Goal: Information Seeking & Learning: Learn about a topic

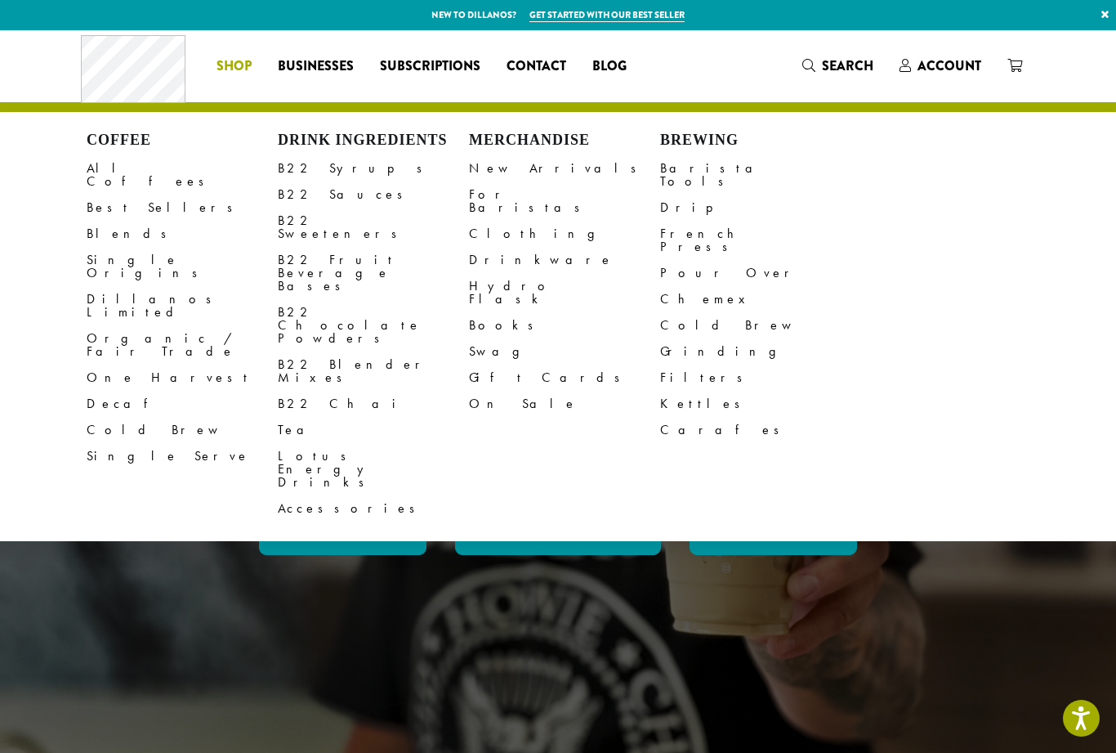
click at [114, 165] on link "All Coffees" at bounding box center [182, 174] width 191 height 39
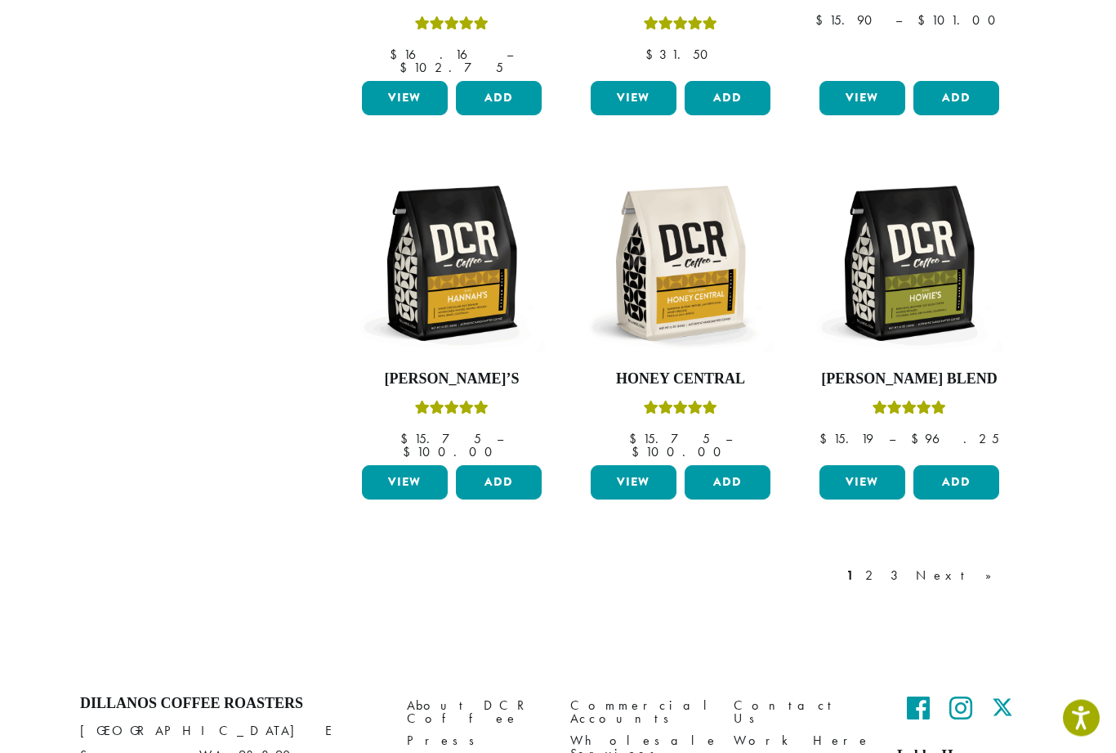
scroll to position [1284, 0]
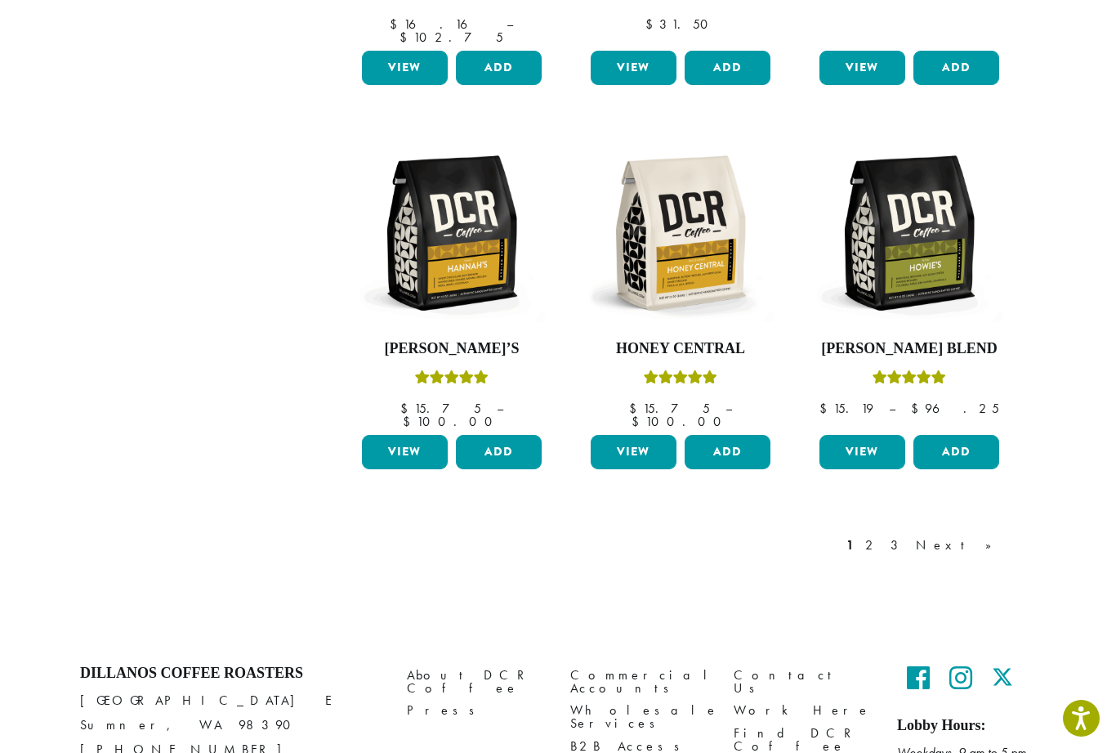
click at [883, 535] on link "2" at bounding box center [872, 545] width 20 height 20
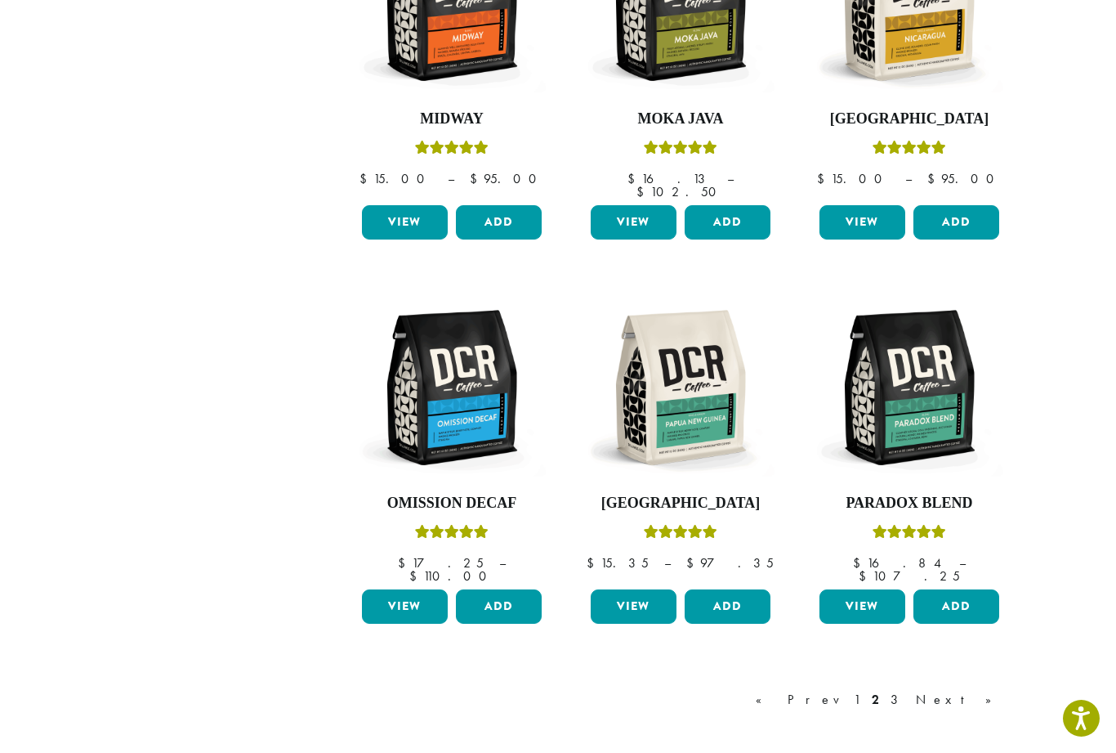
scroll to position [1139, 0]
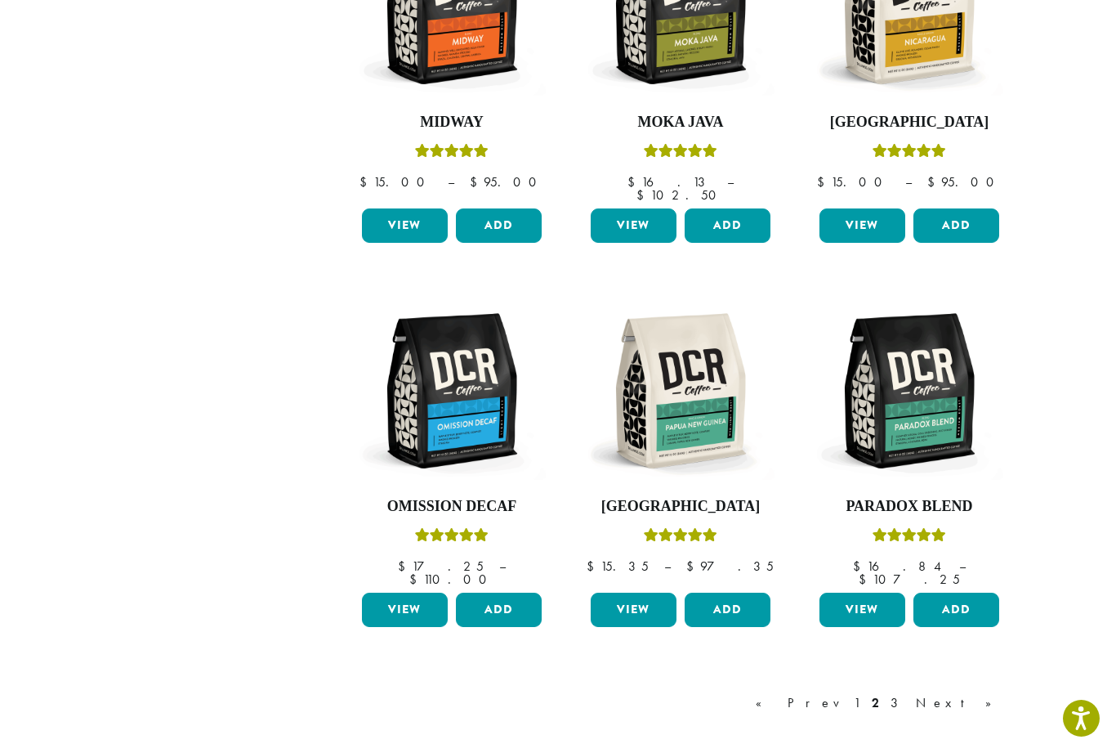
click at [946, 693] on div "« Prev 1 2 3 Next »" at bounding box center [882, 703] width 259 height 20
click at [883, 693] on link "2" at bounding box center [876, 703] width 14 height 20
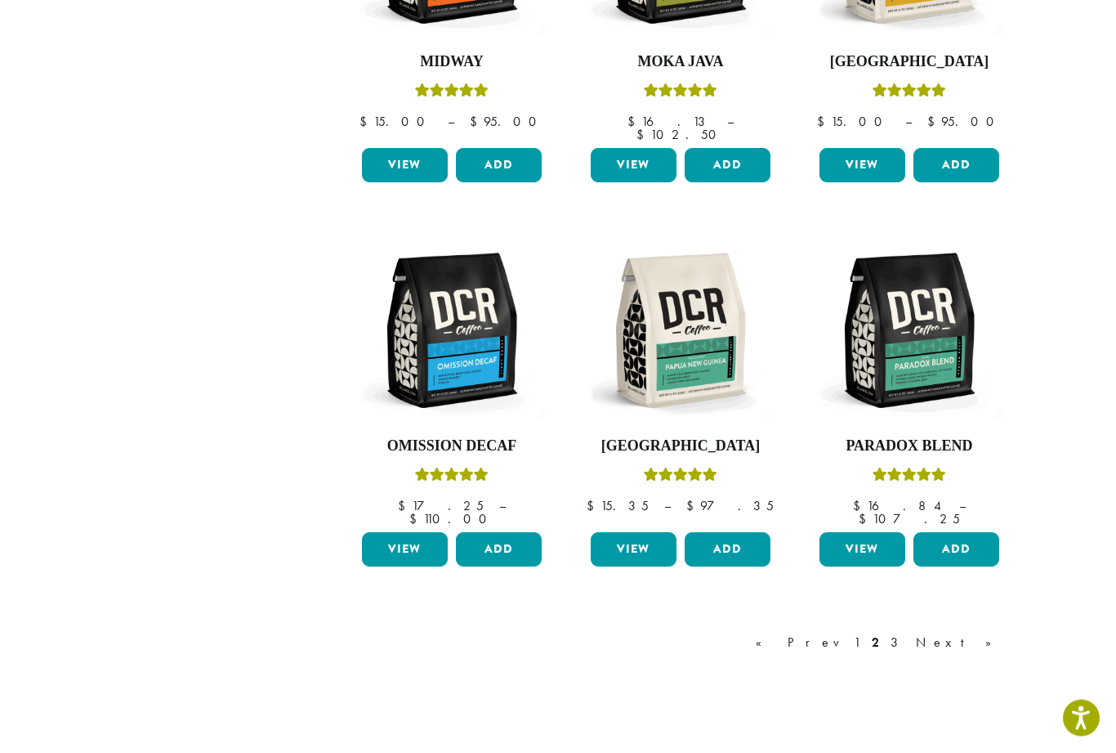
scroll to position [1206, 0]
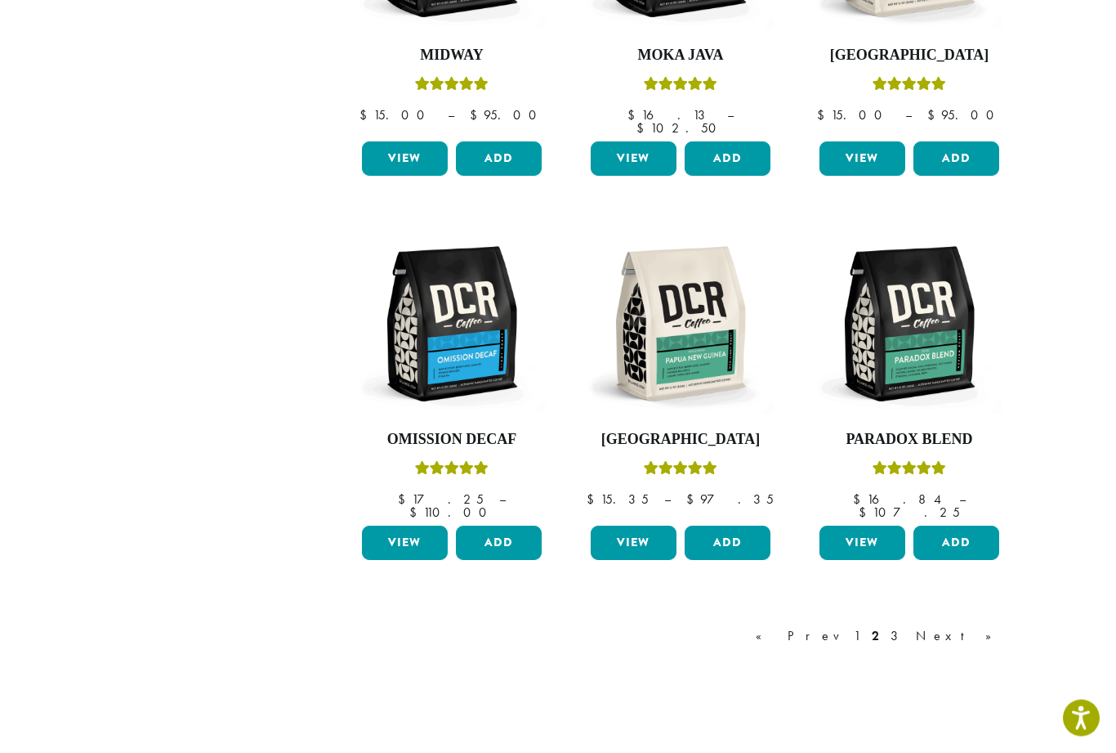
click at [908, 627] on link "3" at bounding box center [898, 637] width 20 height 20
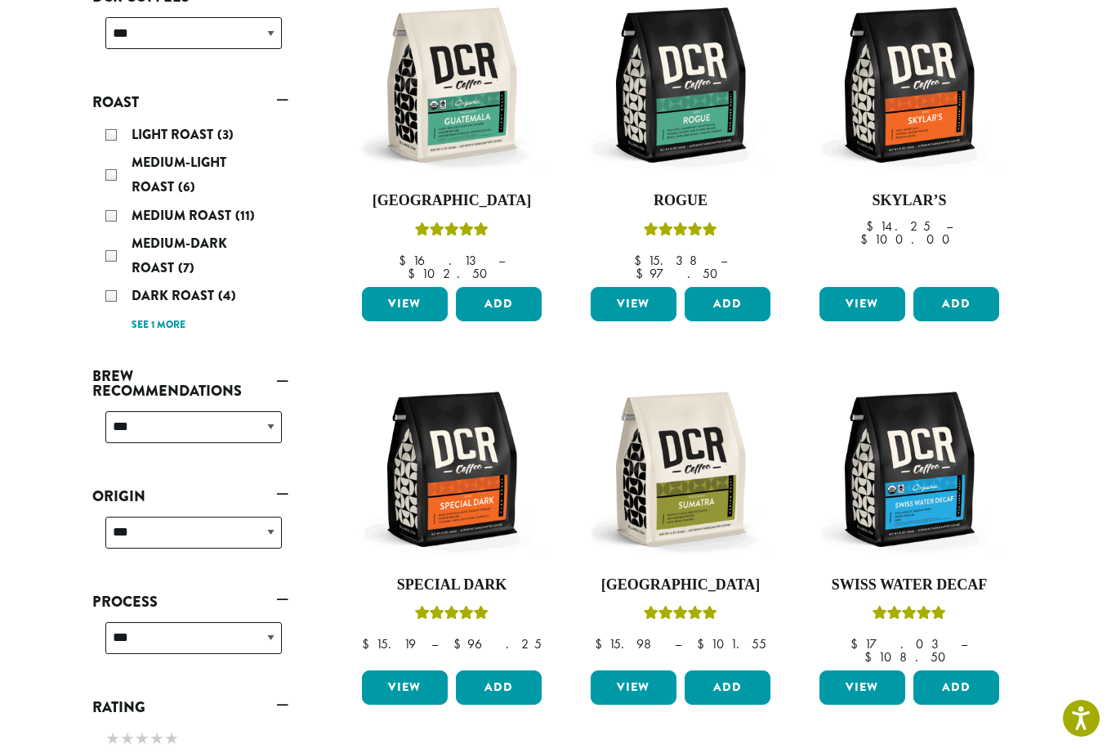
scroll to position [239, 0]
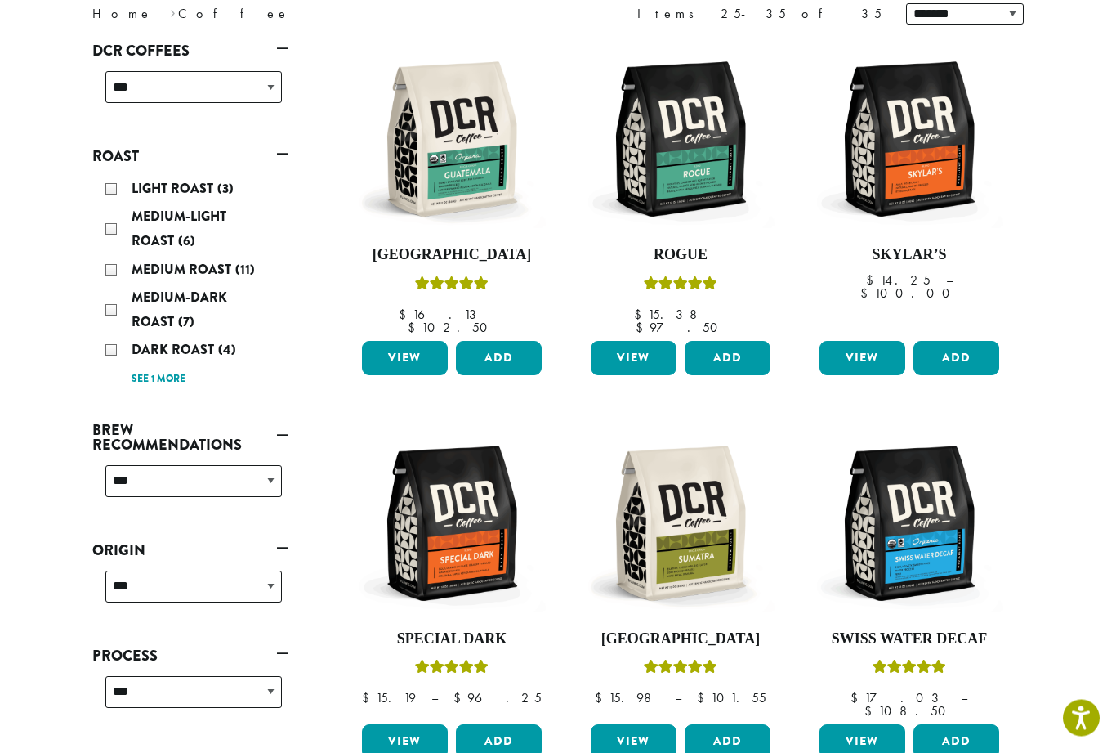
click at [117, 189] on div "Light Roast (3)" at bounding box center [193, 189] width 177 height 25
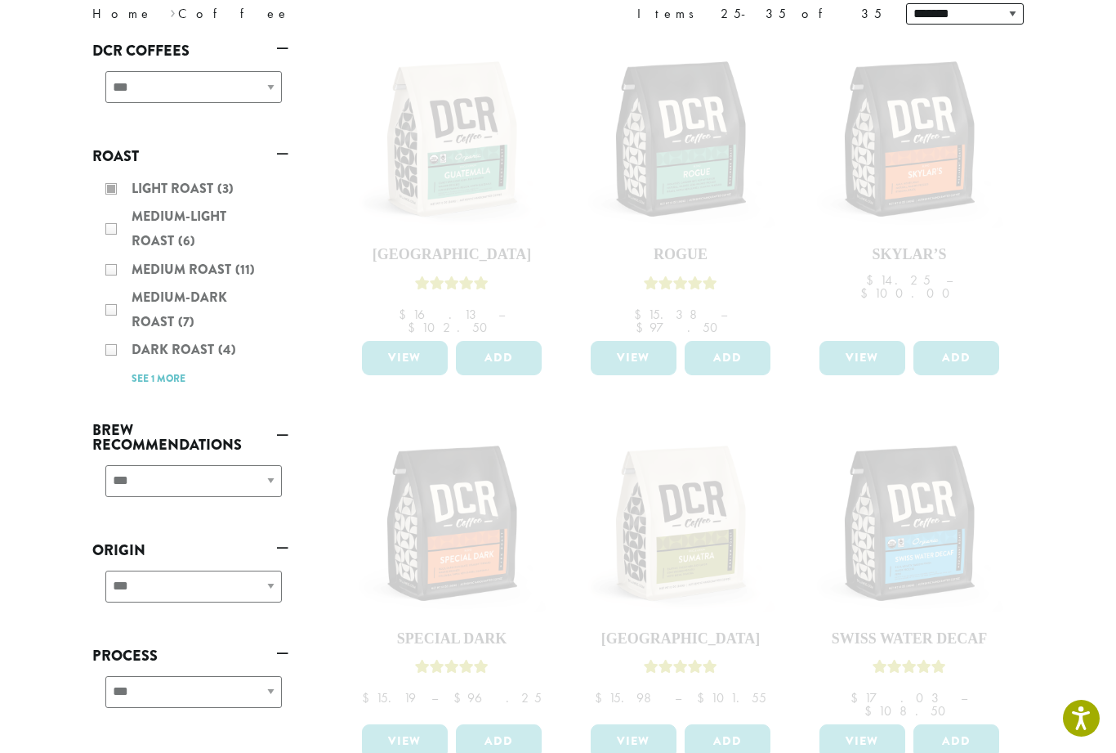
click at [108, 226] on div "Light Roast (3) Medium-Light Roast (6) Medium Roast (11) Medium-Dark Roast (7) …" at bounding box center [190, 283] width 196 height 226
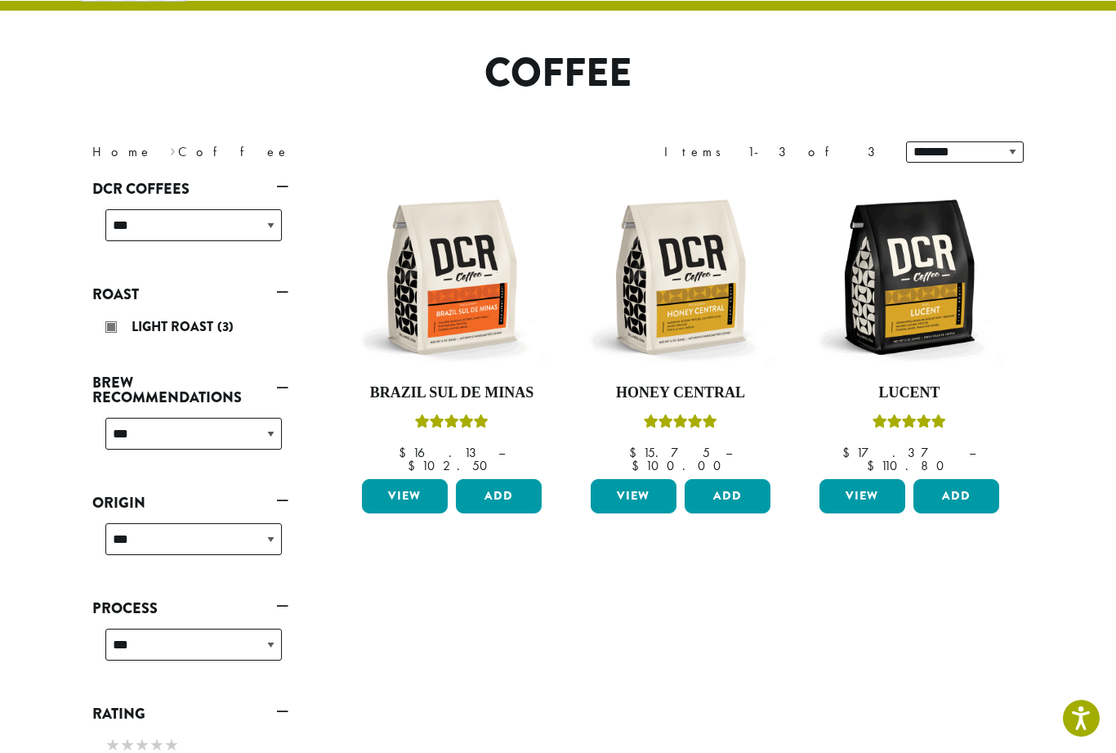
scroll to position [100, 0]
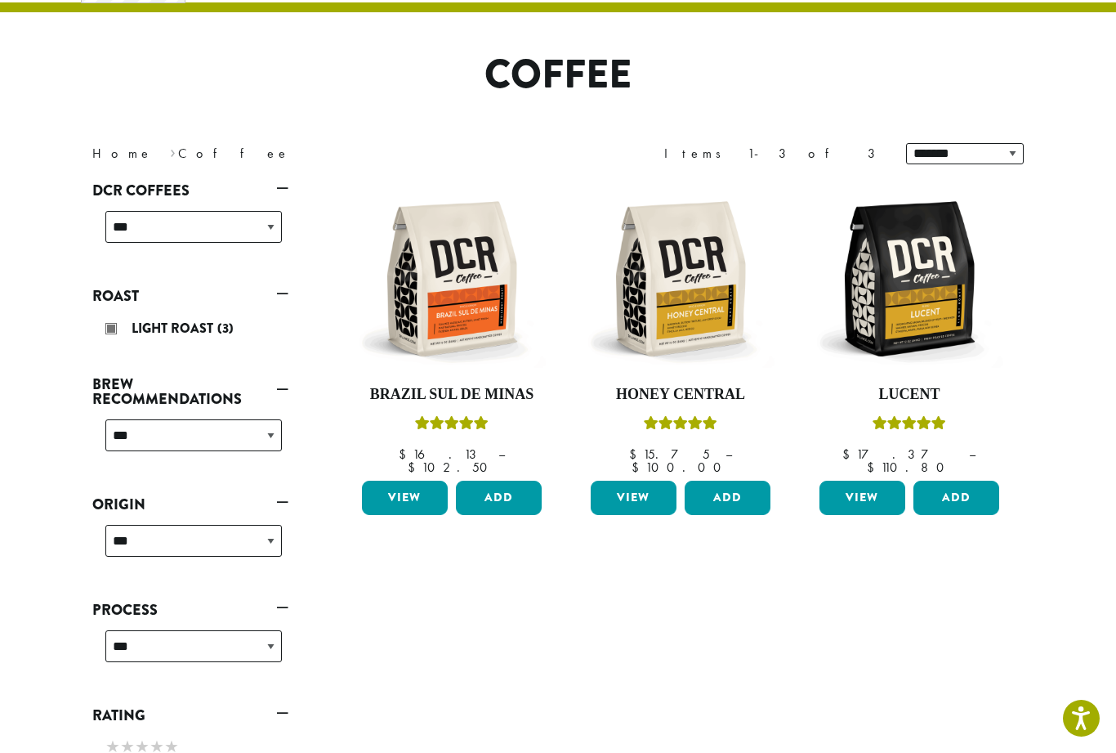
click at [280, 284] on link "Roast" at bounding box center [190, 296] width 196 height 28
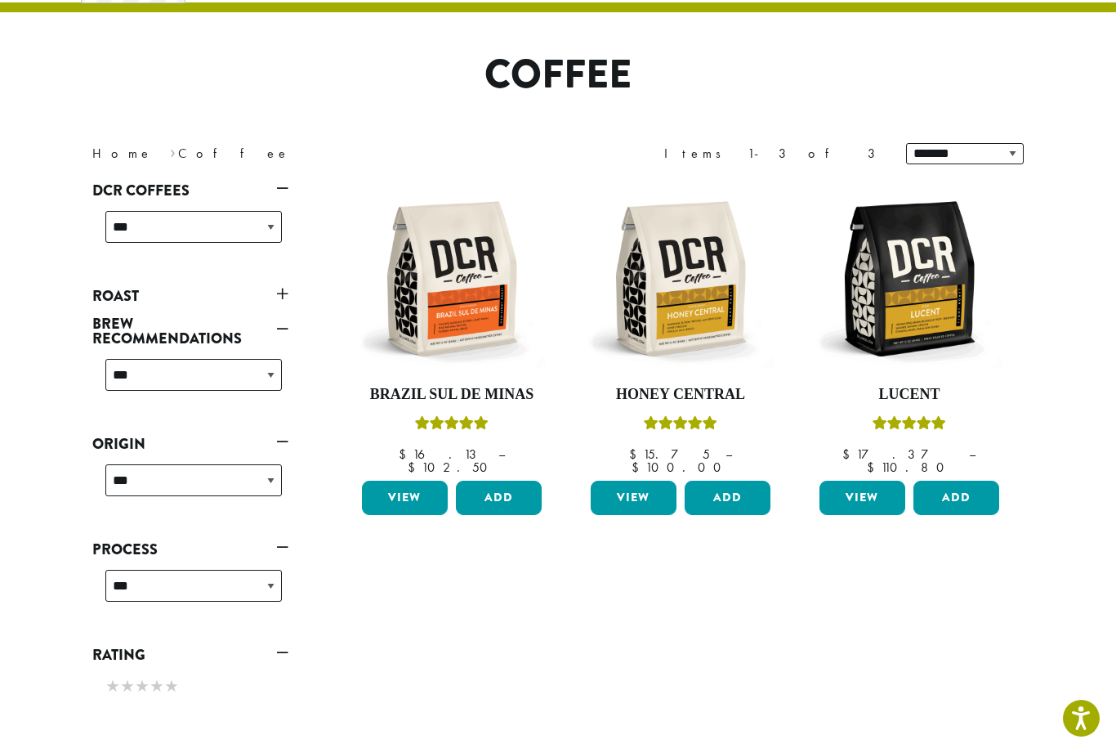
click at [136, 286] on link "Roast" at bounding box center [190, 296] width 196 height 28
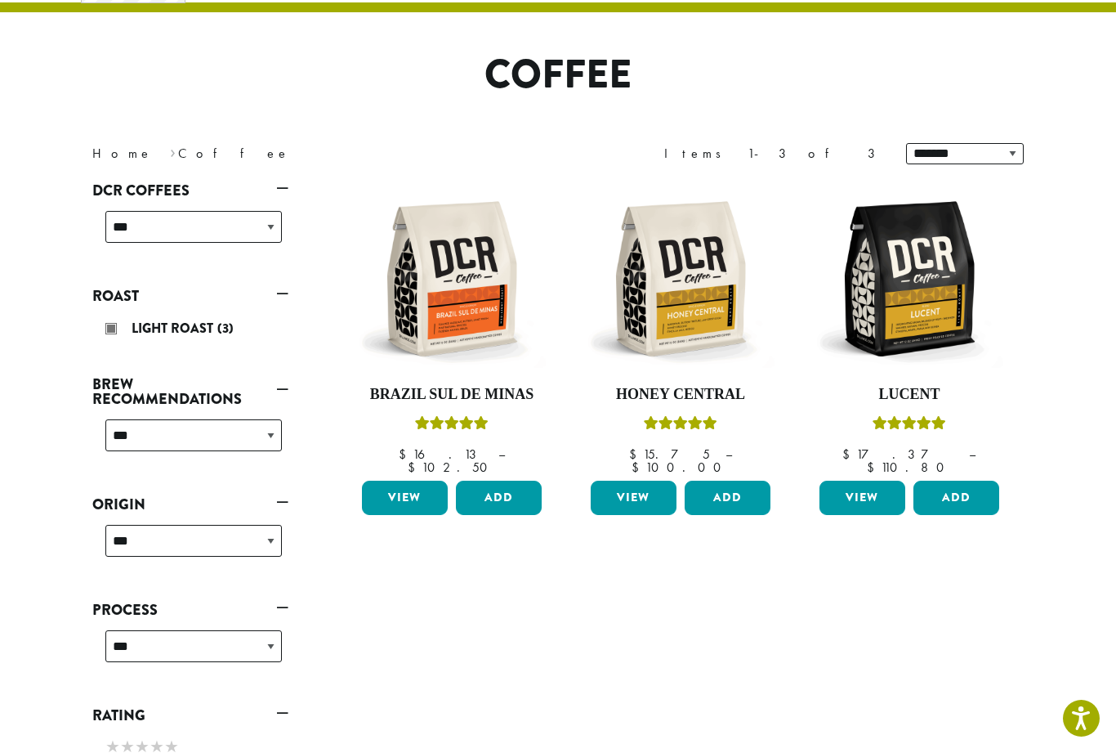
click at [112, 328] on div "Light Roast (3)" at bounding box center [193, 328] width 177 height 25
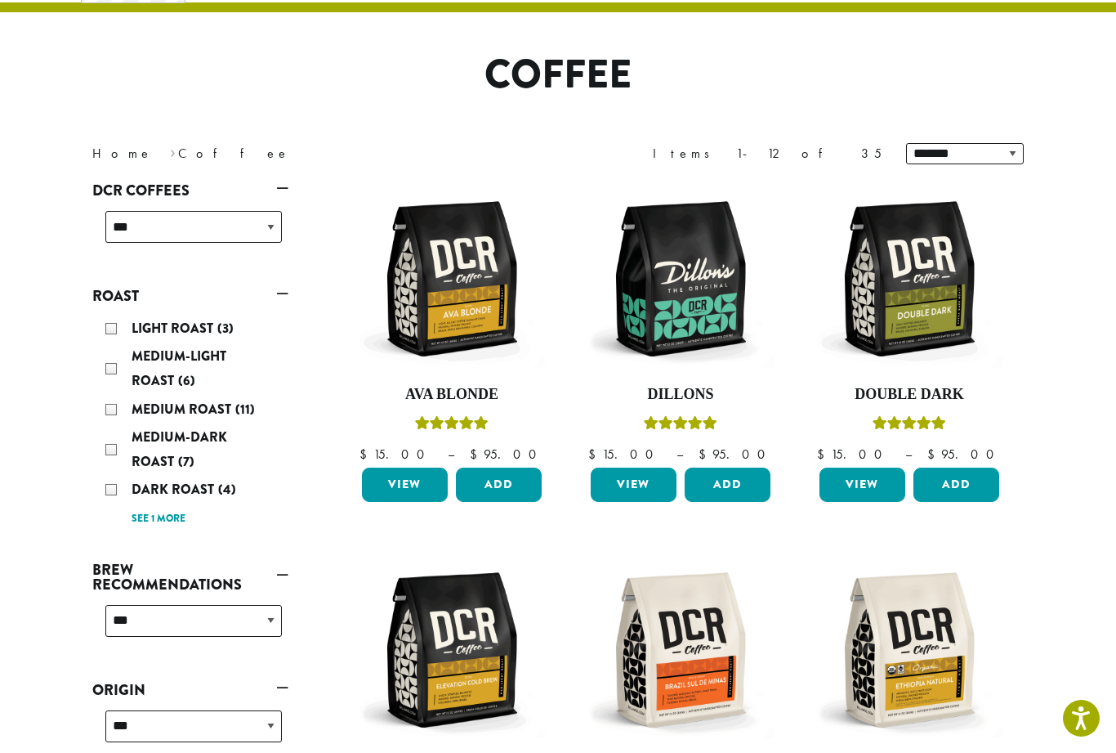
click at [108, 366] on div "Medium-Light Roast (6)" at bounding box center [193, 368] width 177 height 49
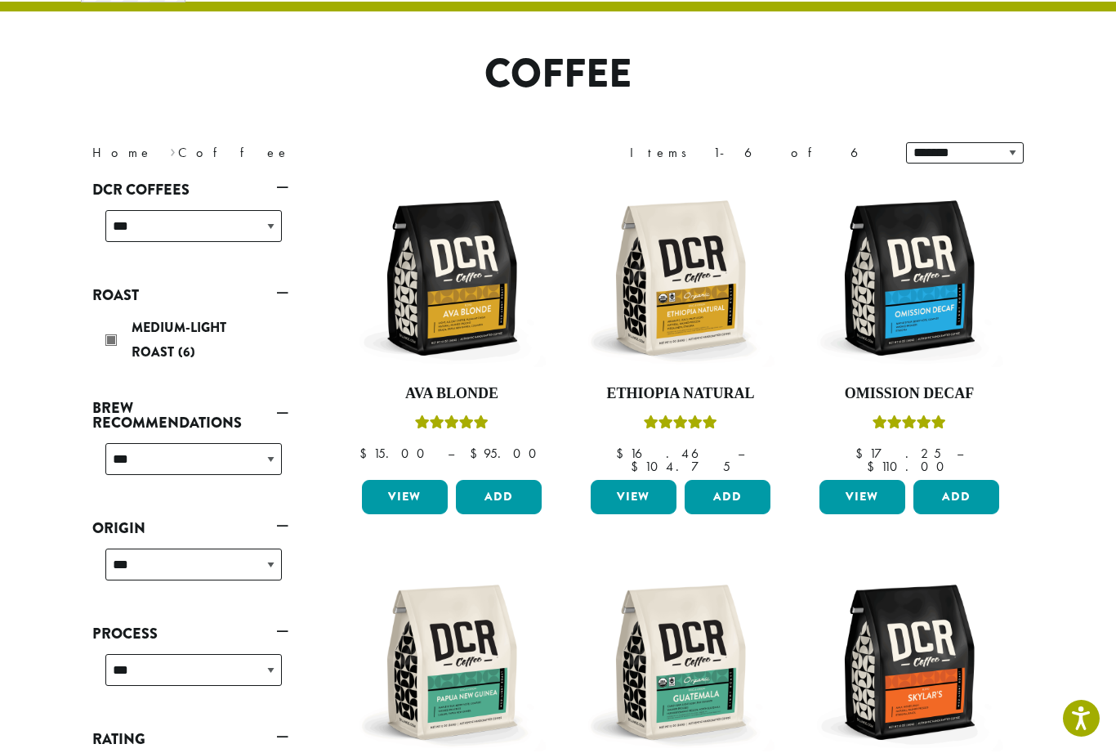
scroll to position [106, 0]
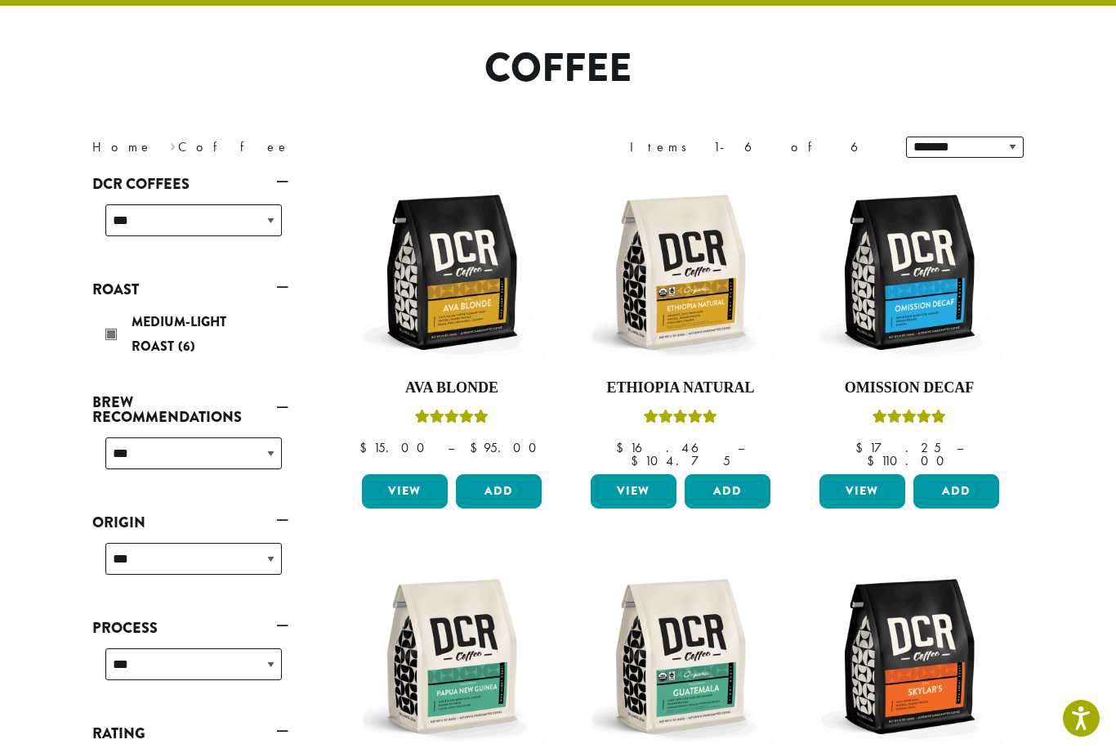
click at [108, 333] on div "Medium-Light Roast (6)" at bounding box center [193, 334] width 177 height 49
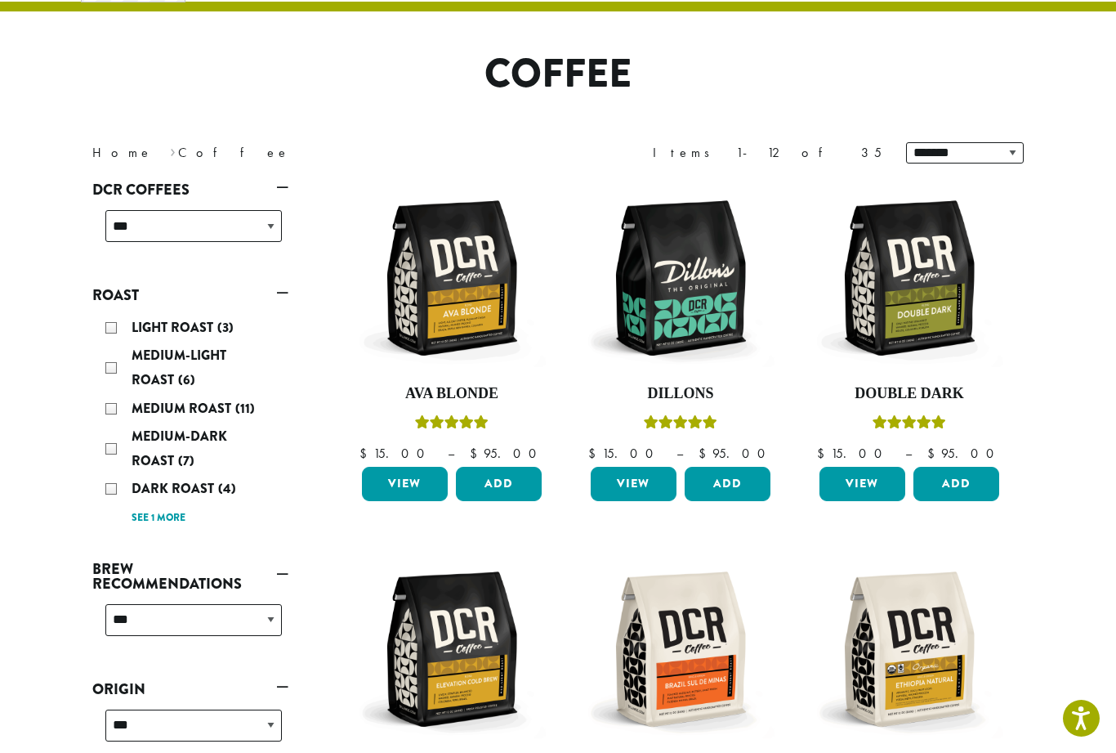
scroll to position [100, 0]
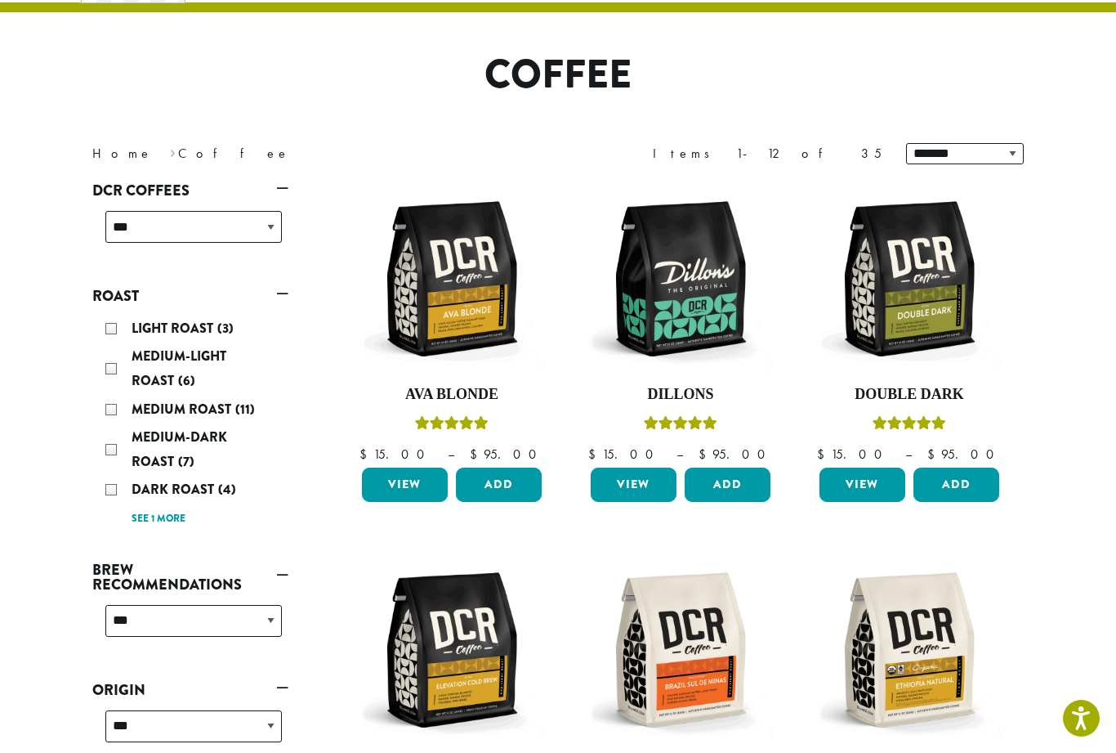
click at [126, 415] on div "Medium Roast (11)" at bounding box center [193, 409] width 177 height 25
